Goal: Check status: Check status

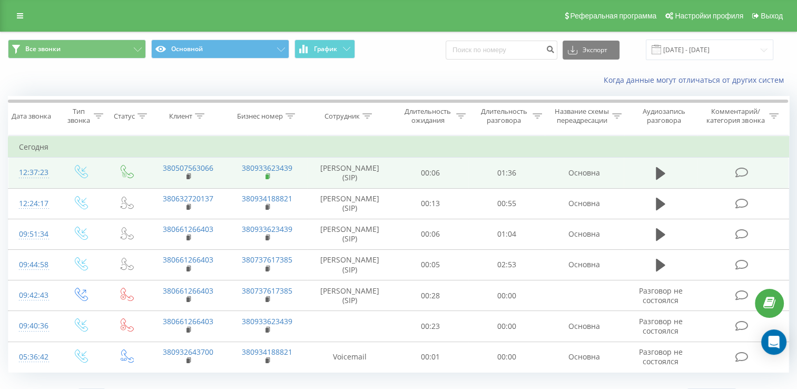
click at [269, 179] on rect at bounding box center [267, 176] width 3 height 5
click at [185, 184] on td "380507563066" at bounding box center [188, 173] width 79 height 31
click at [191, 180] on icon at bounding box center [190, 176] width 6 height 7
click at [187, 179] on rect at bounding box center [188, 176] width 3 height 5
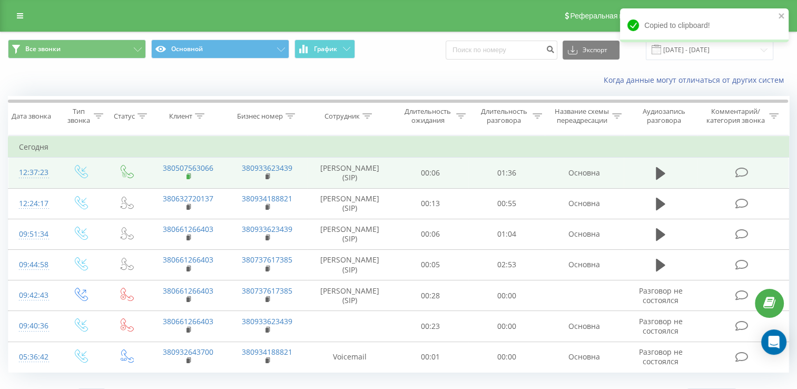
click at [191, 180] on icon at bounding box center [190, 176] width 6 height 7
